Goal: Task Accomplishment & Management: Use online tool/utility

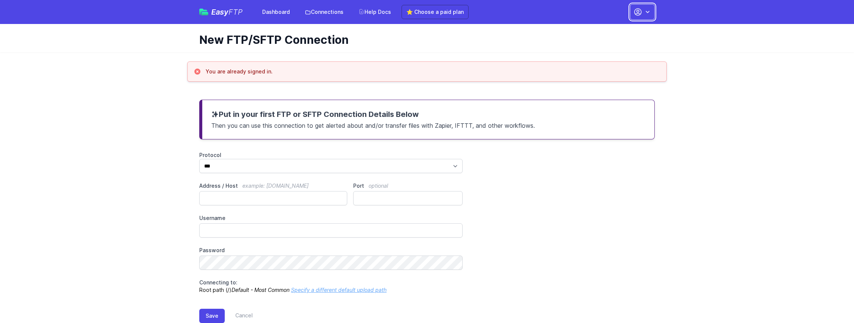
click at [650, 18] on button "button" at bounding box center [642, 12] width 25 height 16
click at [651, 15] on icon "button" at bounding box center [647, 11] width 7 height 7
click at [605, 155] on div "Protocol *** **** **** Address / Host example: ftp.mydomain.com Port optional U…" at bounding box center [426, 222] width 455 height 142
click at [322, 13] on link "Connections" at bounding box center [324, 11] width 48 height 13
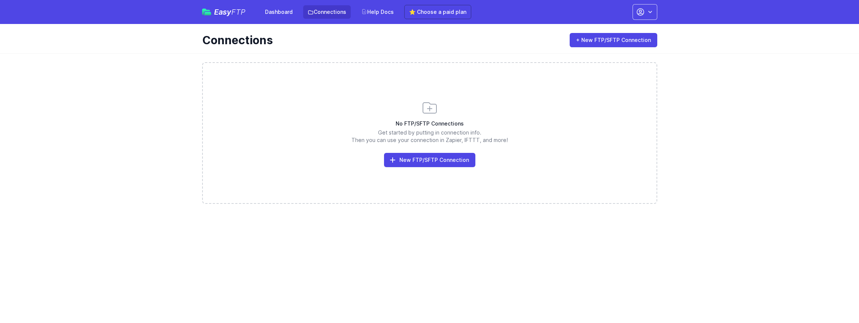
click at [453, 167] on div "No FTP/SFTP Connections Get started by putting in connection info. Then you can…" at bounding box center [429, 133] width 455 height 142
click at [453, 160] on link "New FTP/SFTP Connection" at bounding box center [429, 160] width 91 height 14
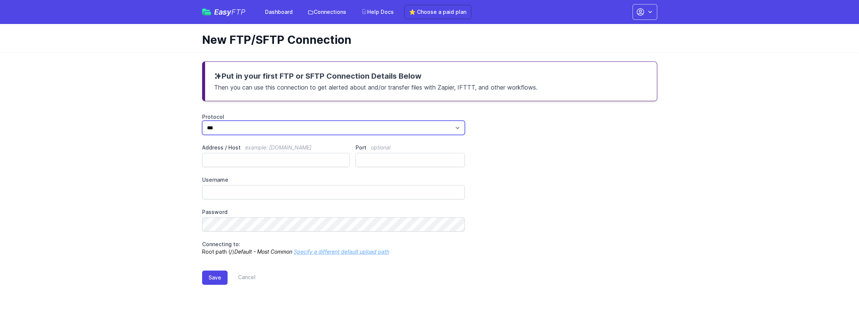
click at [319, 132] on select "*** **** ****" at bounding box center [333, 128] width 263 height 14
select select "****"
click at [202, 121] on select "*** **** ****" at bounding box center [333, 128] width 263 height 14
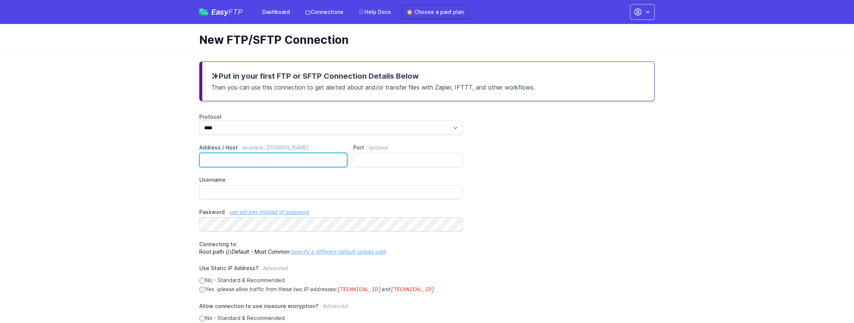
click at [256, 156] on input "Address / Host example: ftp.mydomain.com" at bounding box center [273, 160] width 148 height 14
paste input "**********"
type input "**********"
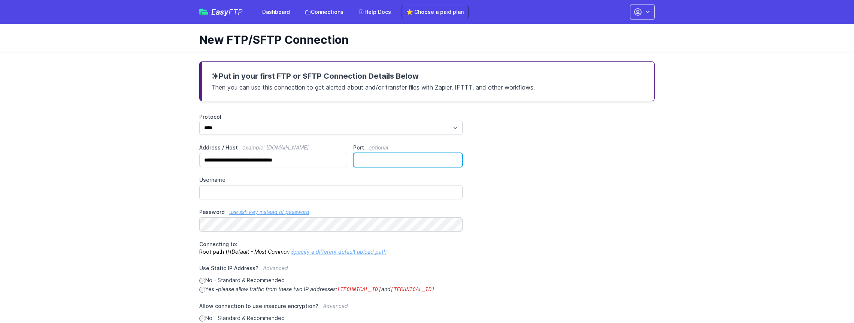
click at [381, 160] on input "Port optional" at bounding box center [407, 160] width 109 height 14
type input "**"
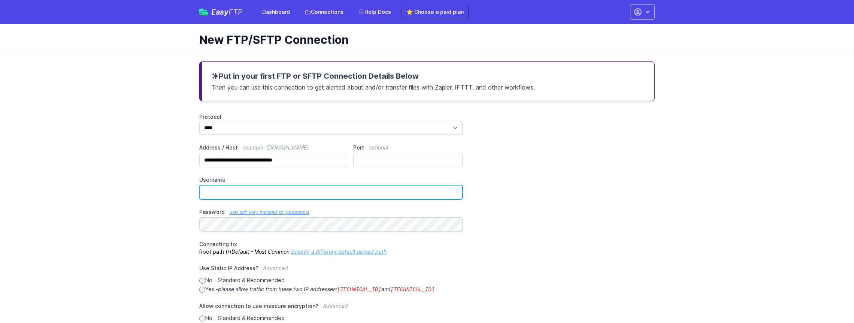
click at [329, 189] on input "Username" at bounding box center [330, 192] width 263 height 14
paste input "**********"
type input "**********"
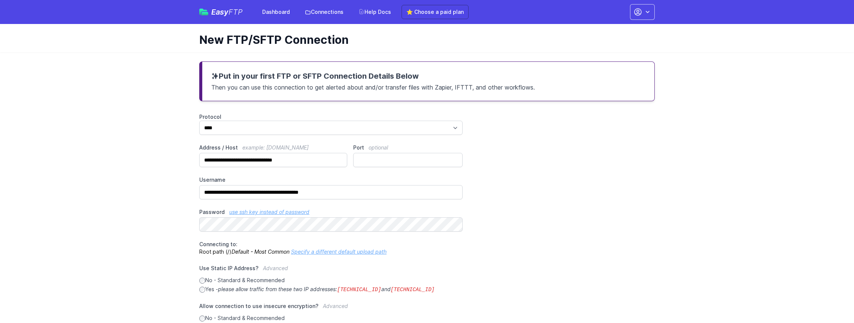
click at [570, 265] on div "**********" at bounding box center [426, 259] width 455 height 292
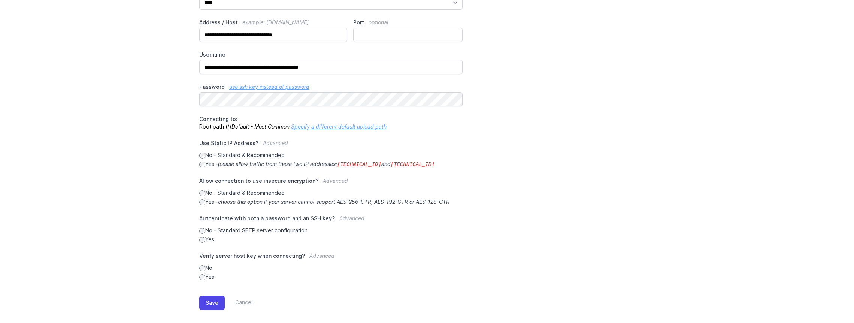
scroll to position [133, 0]
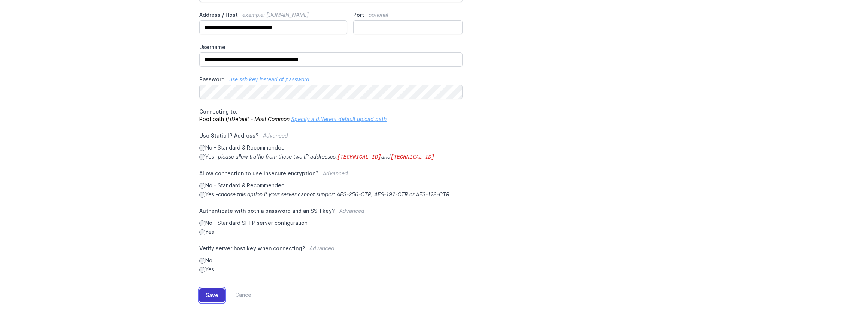
click at [207, 292] on button "Save" at bounding box center [211, 295] width 25 height 14
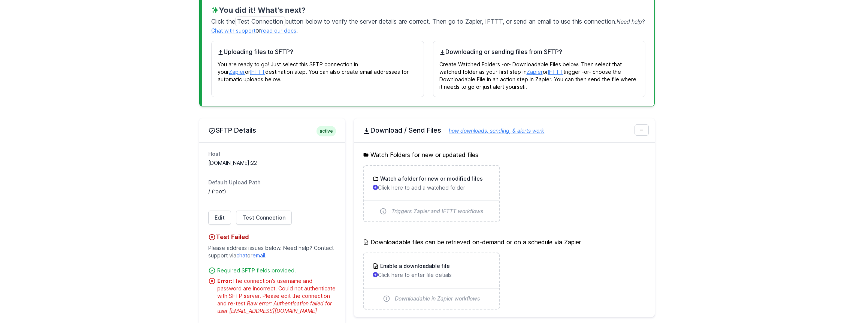
scroll to position [131, 0]
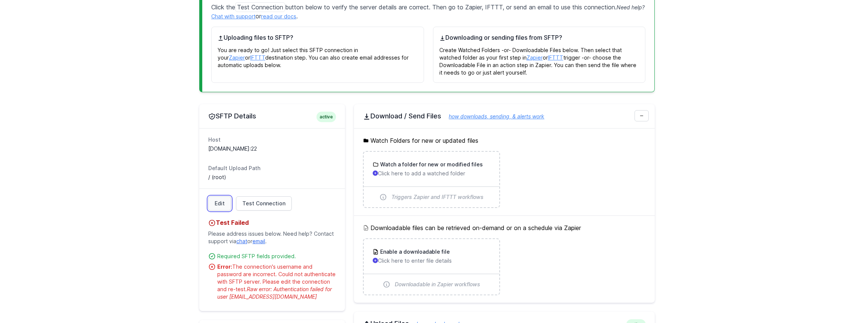
click at [215, 203] on link "Edit" at bounding box center [219, 203] width 23 height 14
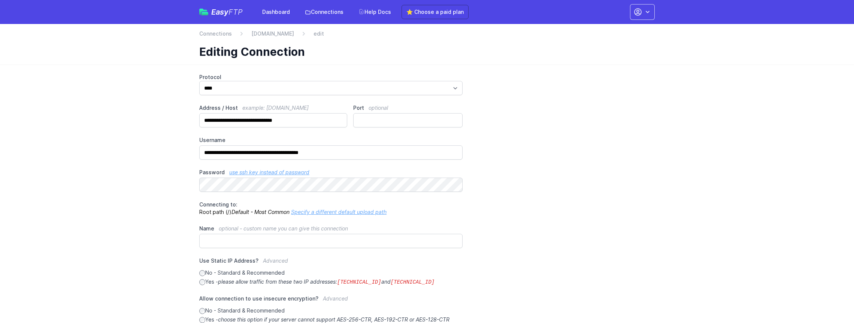
click at [554, 248] on div "**********" at bounding box center [426, 235] width 455 height 325
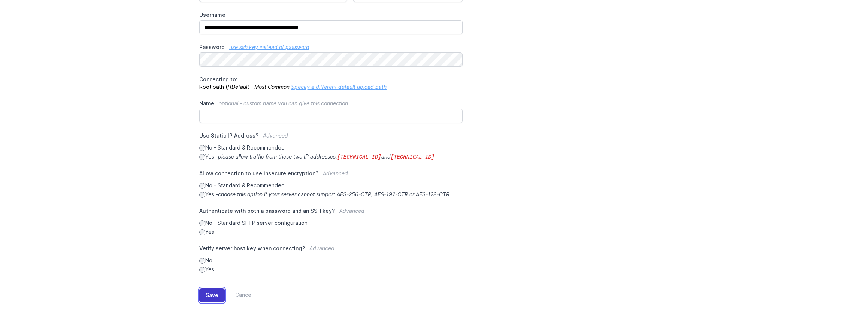
click at [206, 297] on button "Save" at bounding box center [211, 295] width 25 height 14
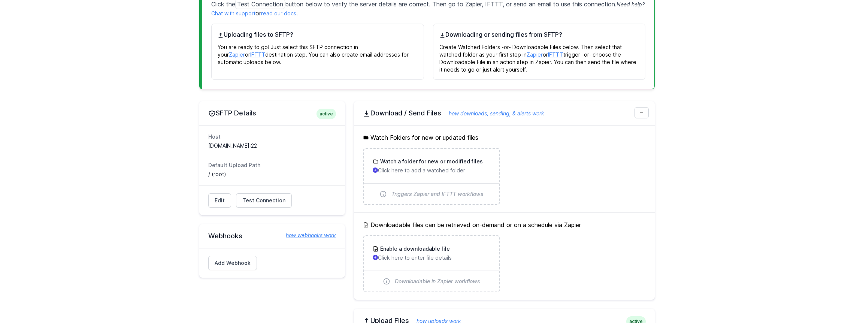
scroll to position [152, 0]
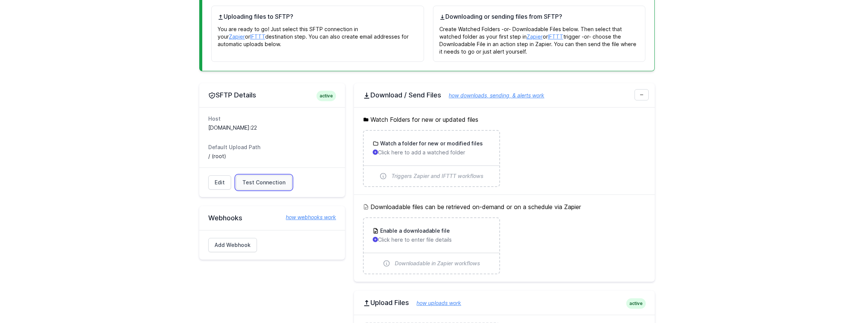
click at [261, 185] on span "Test Connection" at bounding box center [263, 182] width 43 height 7
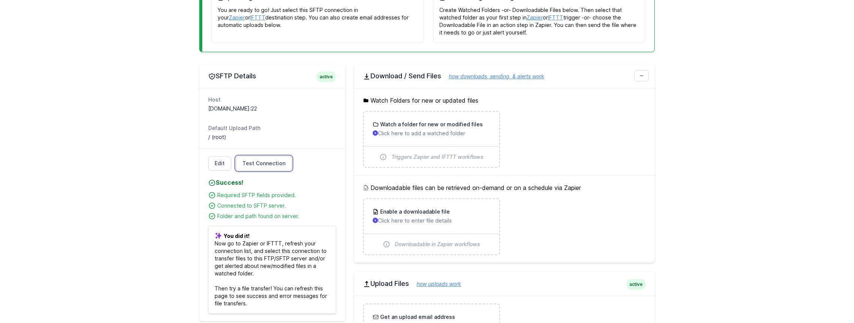
scroll to position [274, 0]
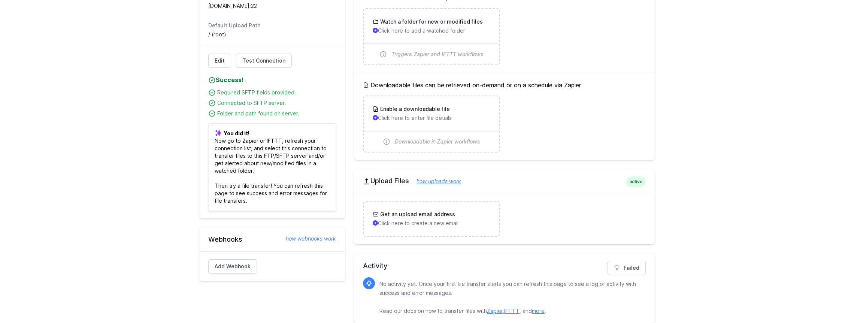
click at [739, 143] on main "Connection was successfully updated. You did it! What's next? Click the Test Co…" at bounding box center [427, 65] width 854 height 531
click at [708, 126] on main "Connection was successfully updated. You did it! What's next? Click the Test Co…" at bounding box center [427, 65] width 854 height 531
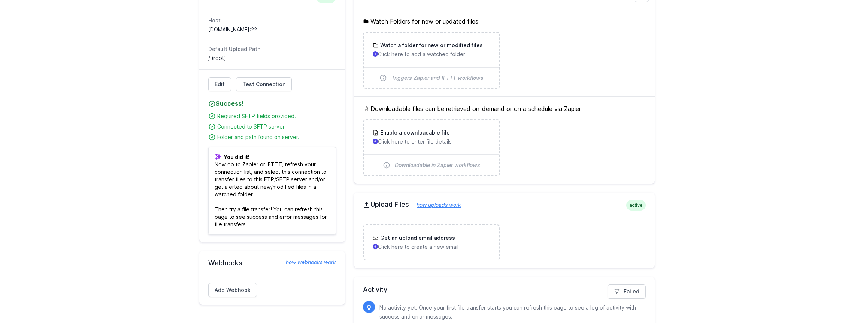
scroll to position [221, 0]
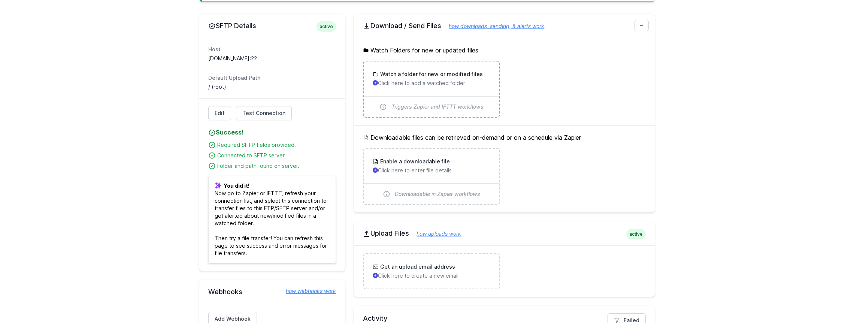
click at [428, 65] on div "Watch a folder for new or modified files Click here to add a watched folder" at bounding box center [431, 78] width 135 height 34
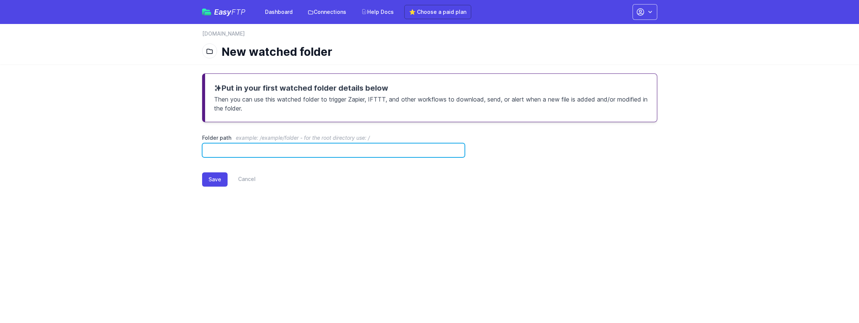
click at [274, 152] on input "Folder path example: /example/folder - for the root directory use: /" at bounding box center [333, 150] width 263 height 14
click at [337, 149] on input "Folder path example: /example/folder - for the root directory use: /" at bounding box center [333, 150] width 263 height 14
type input "**********"
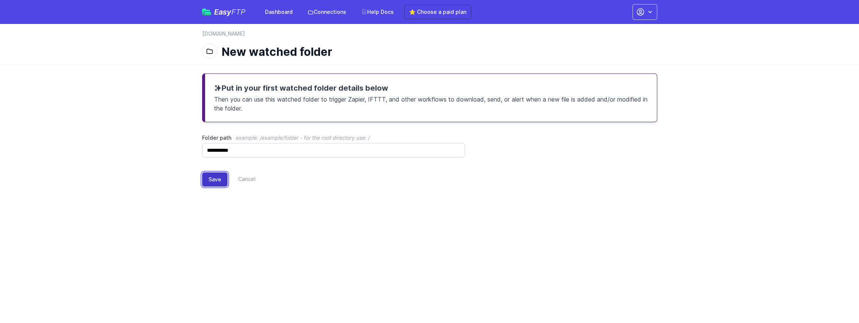
click at [215, 180] on button "Save" at bounding box center [214, 179] width 25 height 14
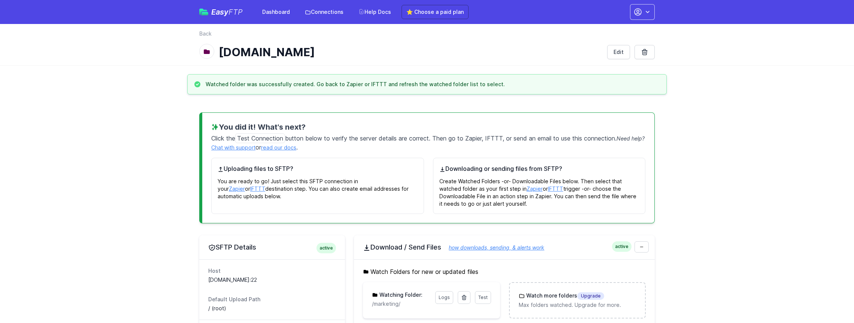
click at [484, 81] on h3 "Watched folder was successfully created. Go back to Zapier or IFTTT and refresh…" at bounding box center [355, 83] width 299 height 7
click at [718, 164] on main "Watched folder was successfully created. Go back to Zapier or IFTTT and refresh…" at bounding box center [427, 329] width 854 height 511
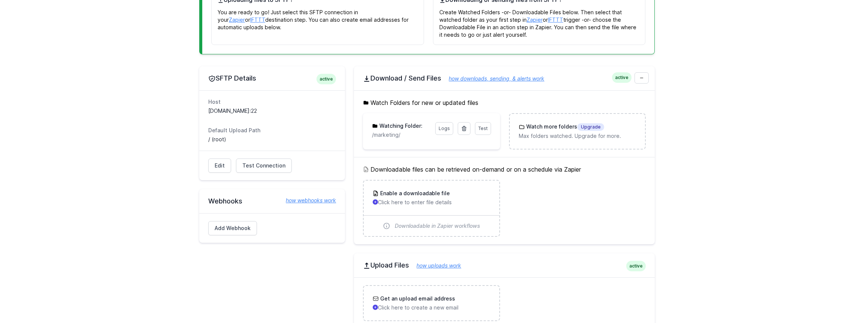
scroll to position [150, 0]
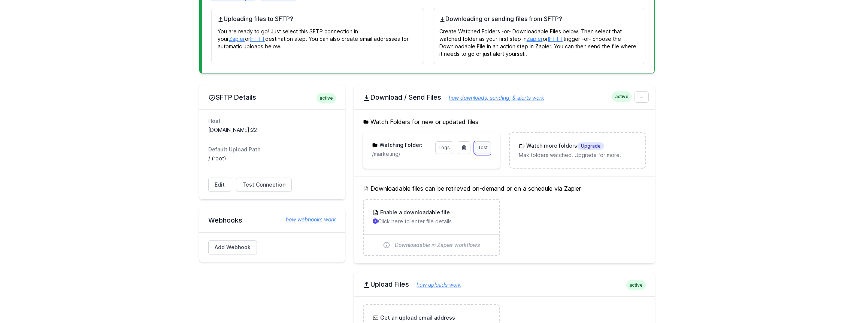
click at [487, 146] on link "Test" at bounding box center [483, 147] width 16 height 13
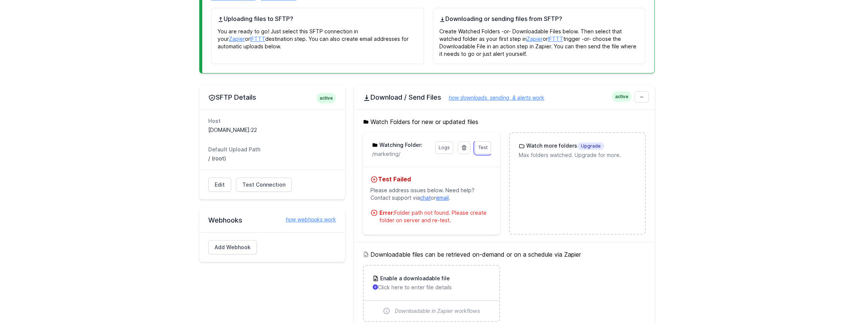
scroll to position [0, 0]
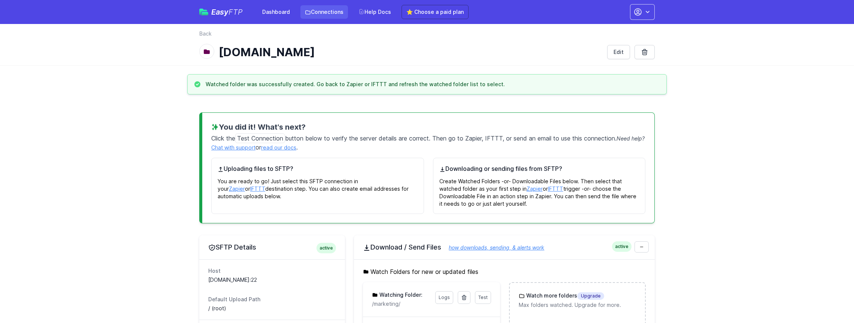
click at [323, 13] on link "Connections" at bounding box center [324, 11] width 48 height 13
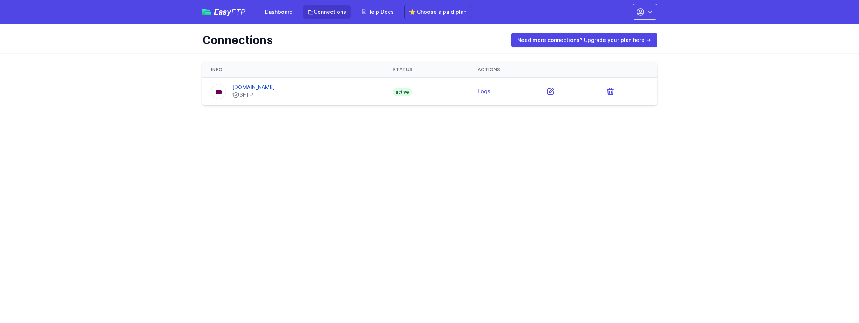
click at [275, 86] on link "[DOMAIN_NAME]" at bounding box center [253, 87] width 43 height 6
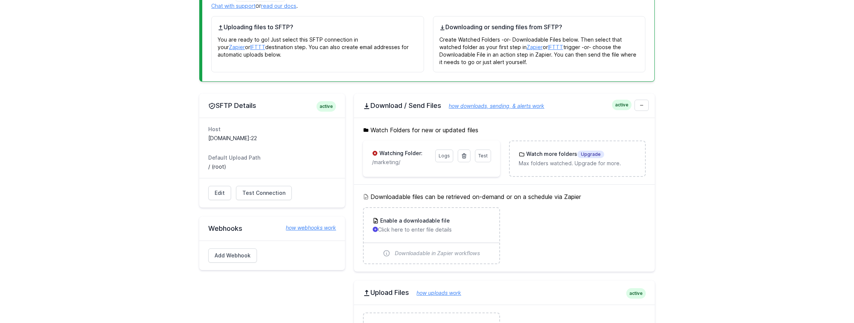
scroll to position [62, 0]
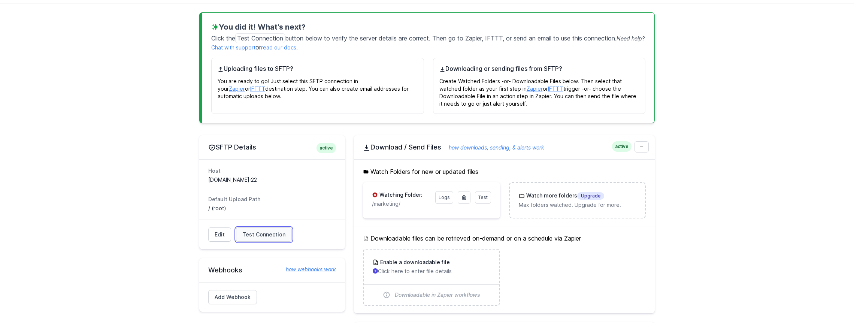
click at [251, 237] on span "Test Connection" at bounding box center [263, 234] width 43 height 7
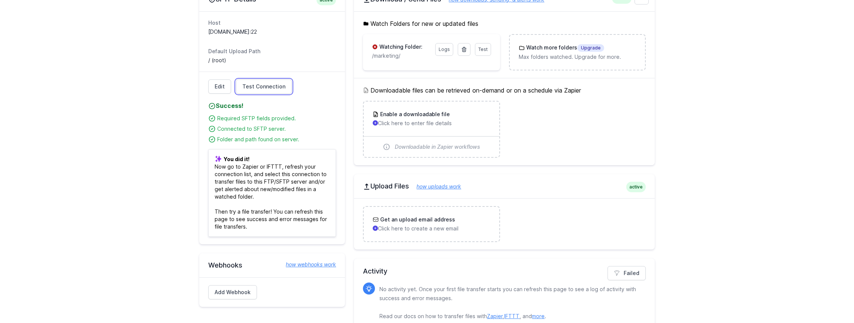
scroll to position [142, 0]
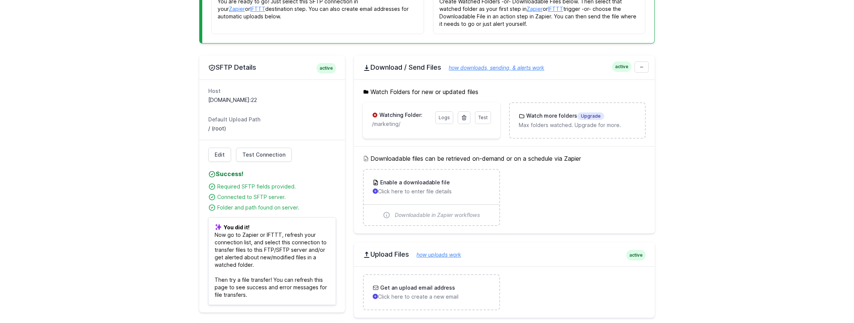
click at [396, 117] on h3 "Watching Folder:" at bounding box center [400, 114] width 45 height 7
click at [483, 118] on span "Test" at bounding box center [482, 118] width 9 height 6
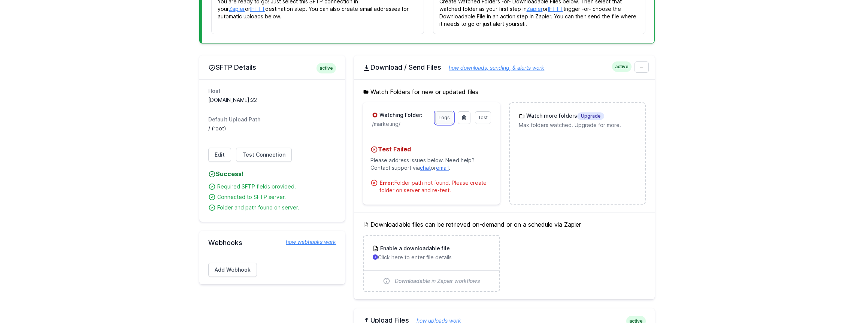
click at [440, 113] on link "Logs" at bounding box center [444, 117] width 18 height 13
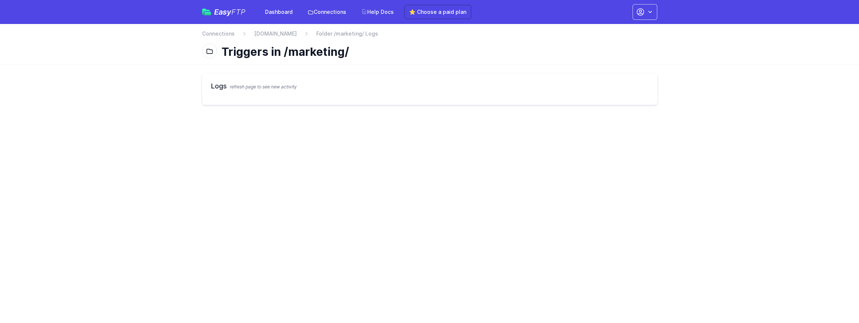
click at [308, 54] on h1 "Triggers in /marketing/" at bounding box center [437, 51] width 430 height 13
click at [297, 37] on link "[DOMAIN_NAME]" at bounding box center [275, 33] width 43 height 7
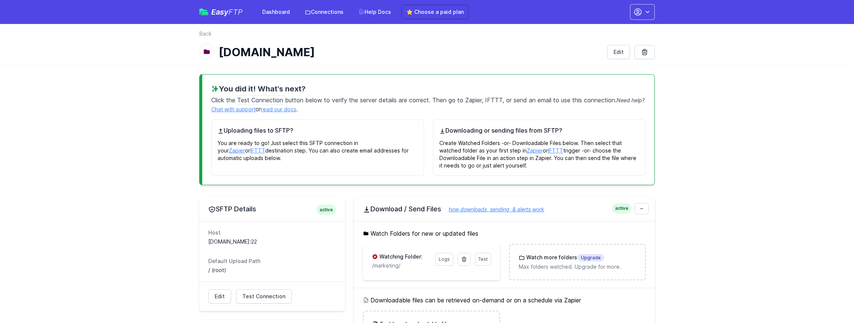
click at [248, 100] on span "Test Connection" at bounding box center [260, 100] width 50 height 10
click at [336, 138] on p "You are ready to go! Just select this SFTP connection in your Zapier or IFTTT d…" at bounding box center [318, 148] width 200 height 27
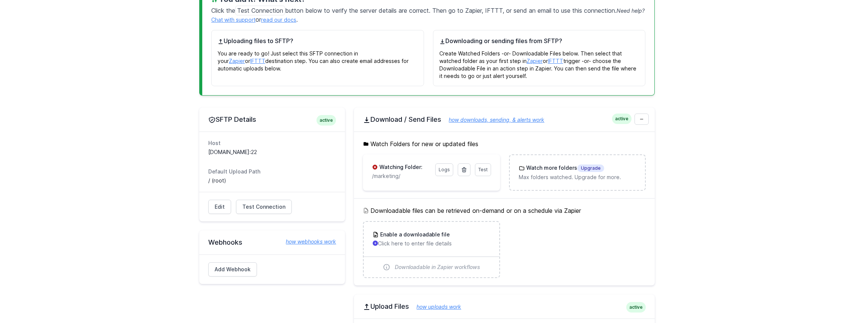
scroll to position [126, 0]
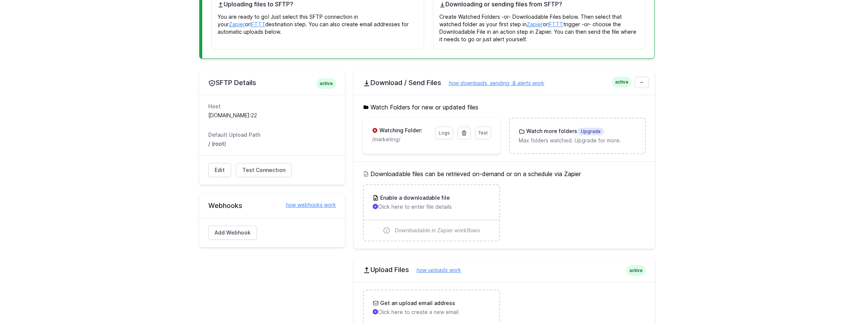
click at [655, 83] on div "You did it! What's next? Click the Test Connection button below to verify the s…" at bounding box center [426, 179] width 479 height 481
click at [637, 85] on link at bounding box center [641, 82] width 14 height 11
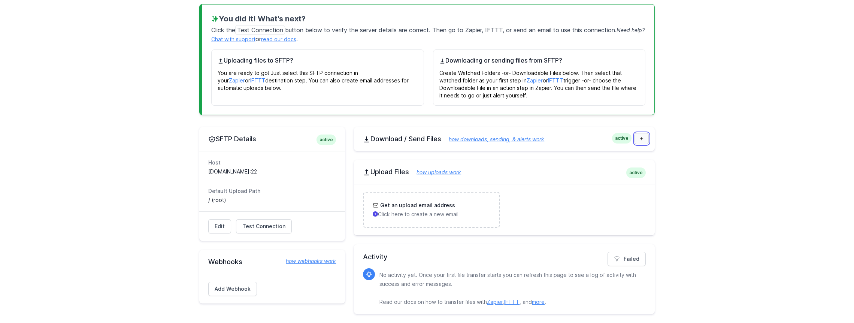
click at [643, 138] on icon at bounding box center [641, 138] width 4 height 4
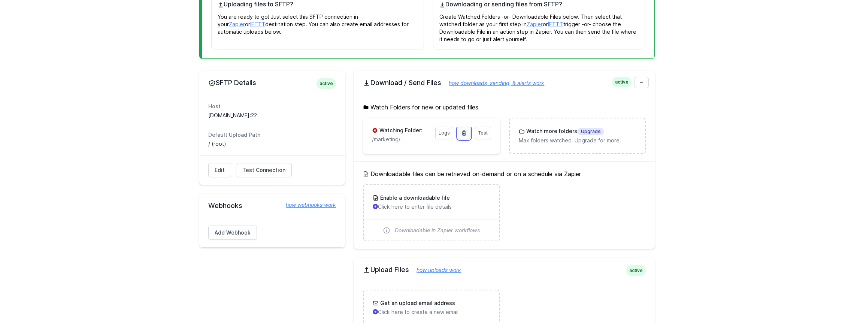
click at [463, 133] on icon at bounding box center [464, 133] width 4 height 4
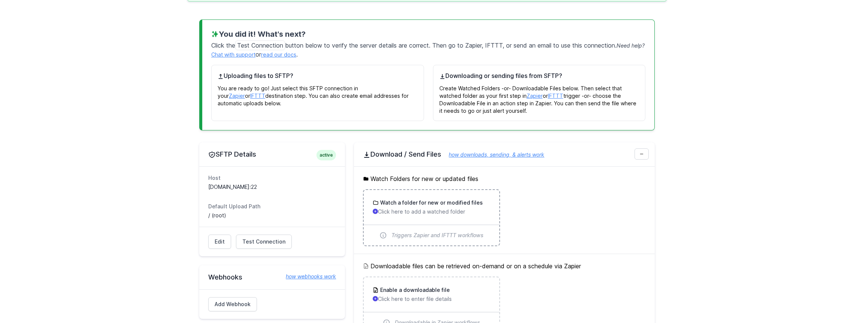
scroll to position [134, 0]
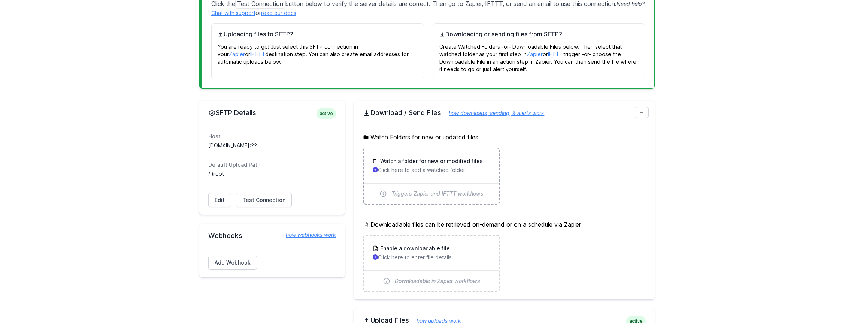
click at [448, 159] on h3 "Watch a folder for new or modified files" at bounding box center [430, 160] width 104 height 7
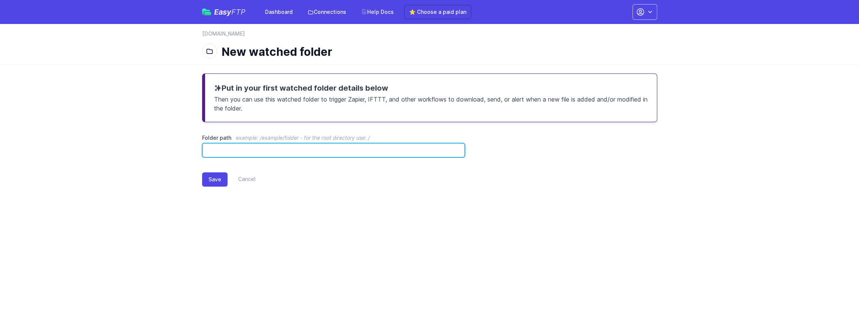
click at [346, 152] on input "Folder path example: /example/folder - for the root directory use: /" at bounding box center [333, 150] width 263 height 14
type input "*********"
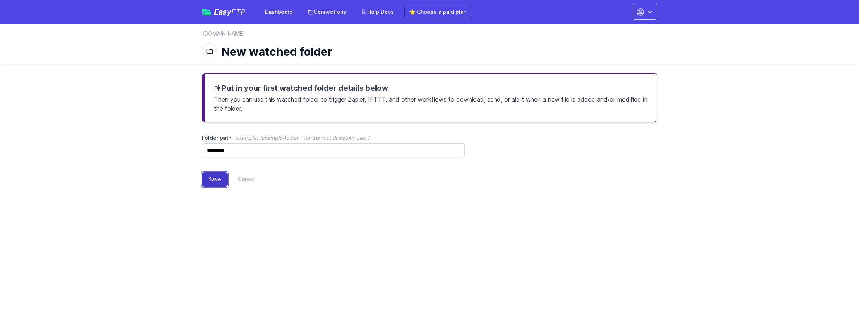
click at [211, 185] on button "Save" at bounding box center [214, 179] width 25 height 14
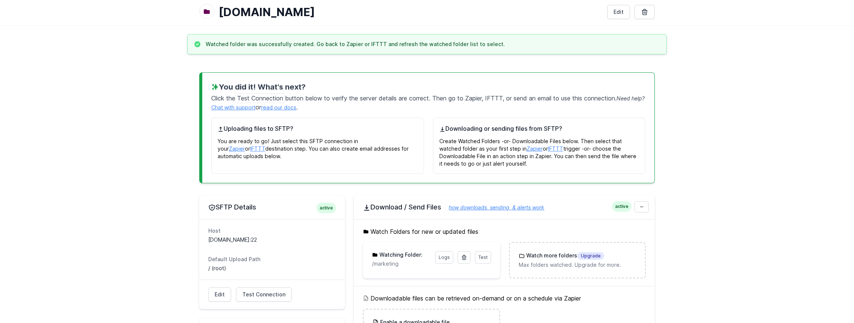
scroll to position [123, 0]
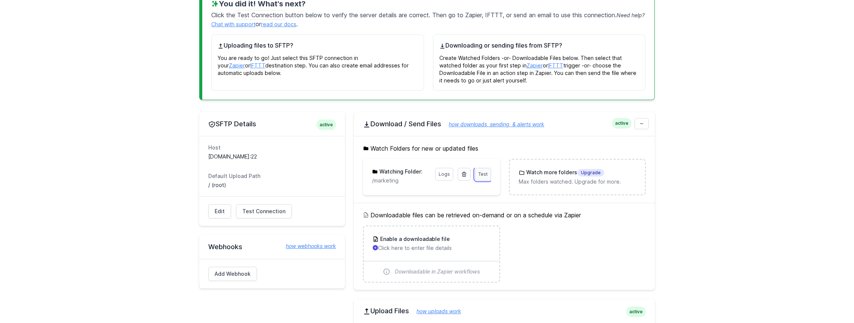
click at [482, 177] on link "Test" at bounding box center [483, 174] width 16 height 13
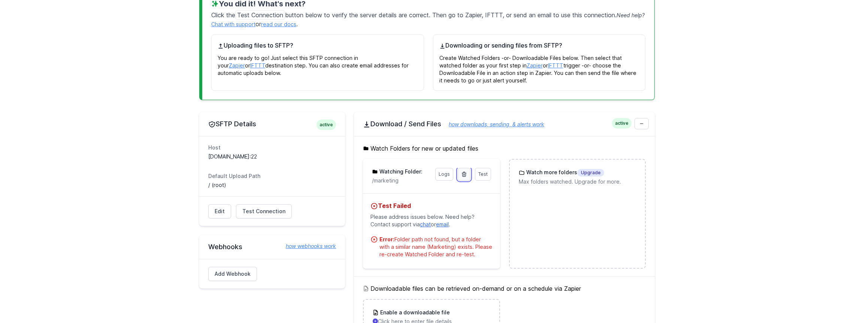
click at [464, 174] on icon at bounding box center [464, 174] width 6 height 6
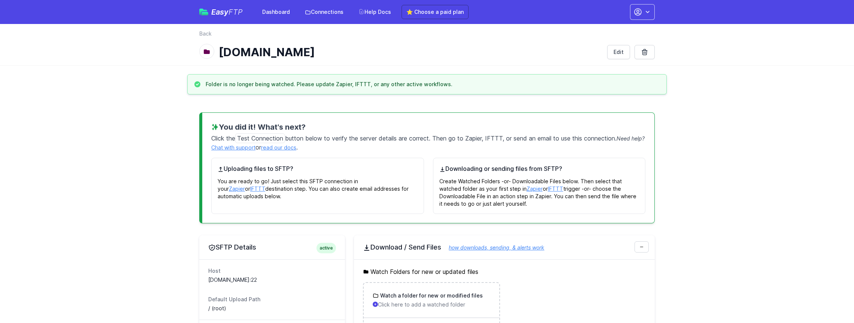
scroll to position [92, 0]
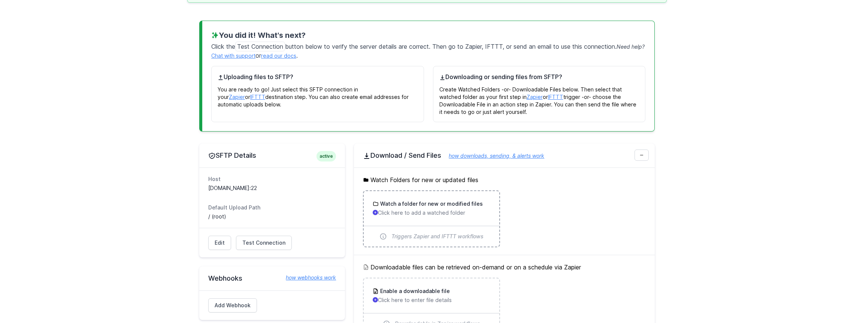
click at [442, 231] on div "Triggers Zapier and IFTTT workflows" at bounding box center [432, 236] width 136 height 20
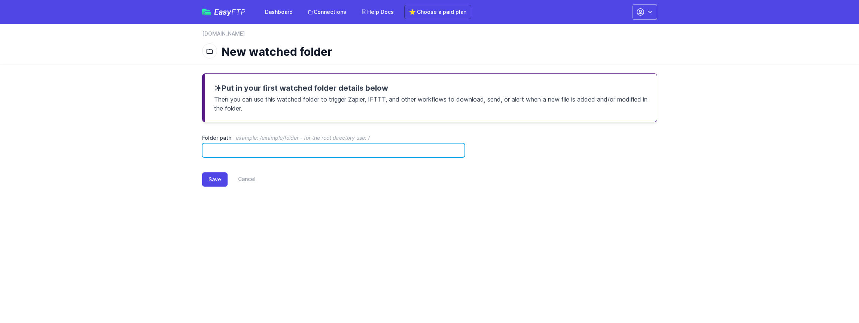
click at [250, 147] on input "Folder path example: /example/folder - for the root directory use: /" at bounding box center [333, 150] width 263 height 14
type input "**********"
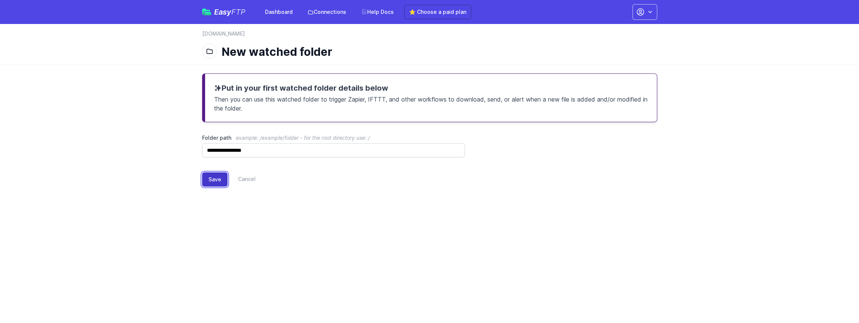
click at [209, 183] on button "Save" at bounding box center [214, 179] width 25 height 14
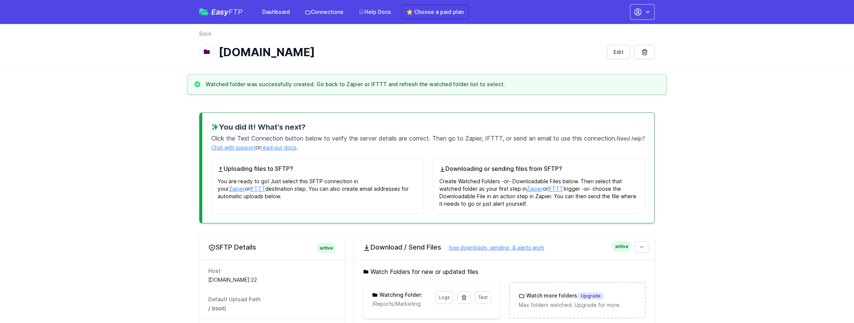
scroll to position [171, 0]
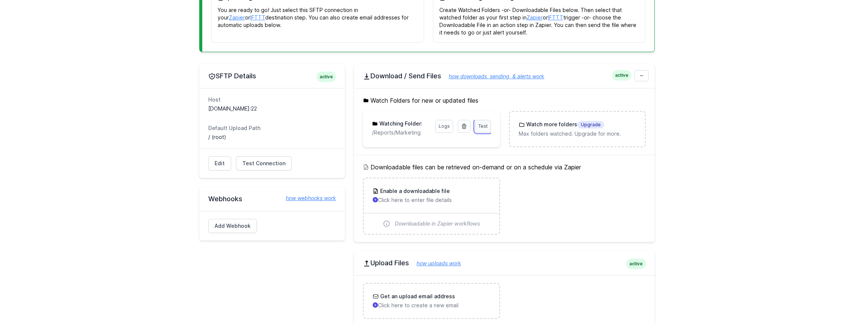
click at [481, 120] on link "Test" at bounding box center [483, 126] width 16 height 13
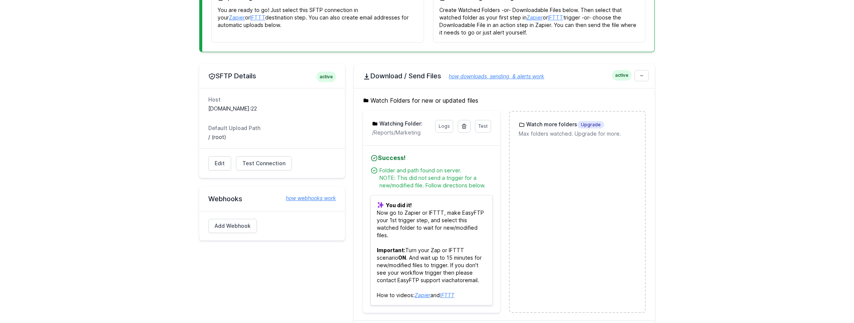
click at [483, 182] on div "Folder and path found on server. NOTE: This did not send a trigger for a new/mo…" at bounding box center [435, 178] width 113 height 22
